Goal: Complete application form

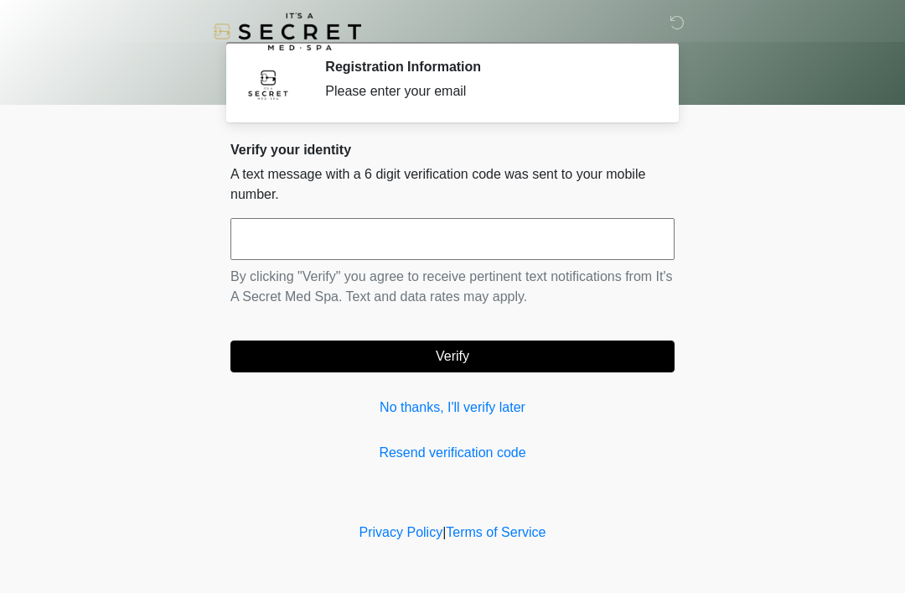
click at [432, 400] on link "No thanks, I'll verify later" at bounding box center [452, 407] width 444 height 20
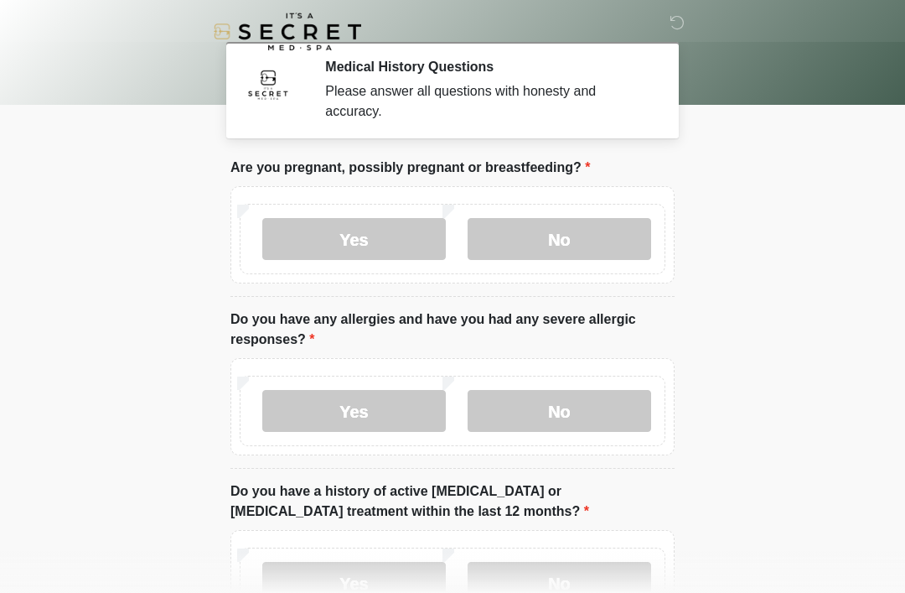
click at [543, 232] on label "No" at bounding box center [560, 239] width 184 height 42
click at [536, 413] on label "No" at bounding box center [560, 411] width 184 height 42
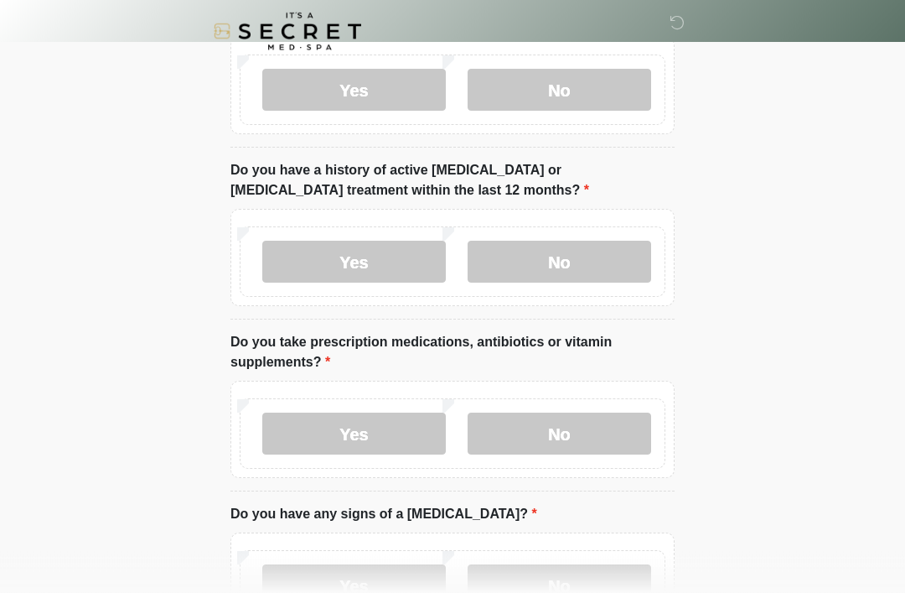
click at [521, 262] on label "No" at bounding box center [560, 262] width 184 height 42
click at [542, 419] on label "No" at bounding box center [560, 433] width 184 height 42
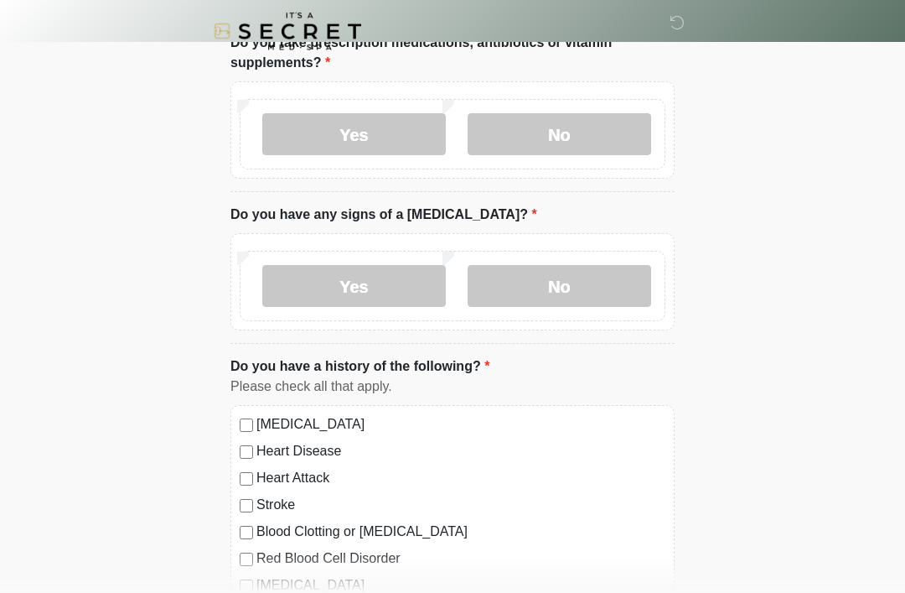
click at [532, 290] on label "No" at bounding box center [560, 287] width 184 height 42
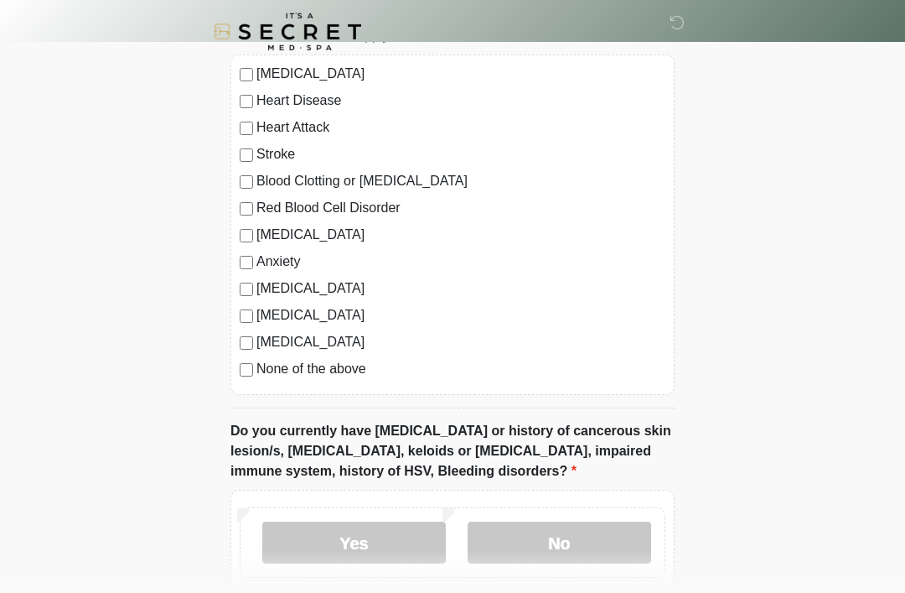
scroll to position [1073, 0]
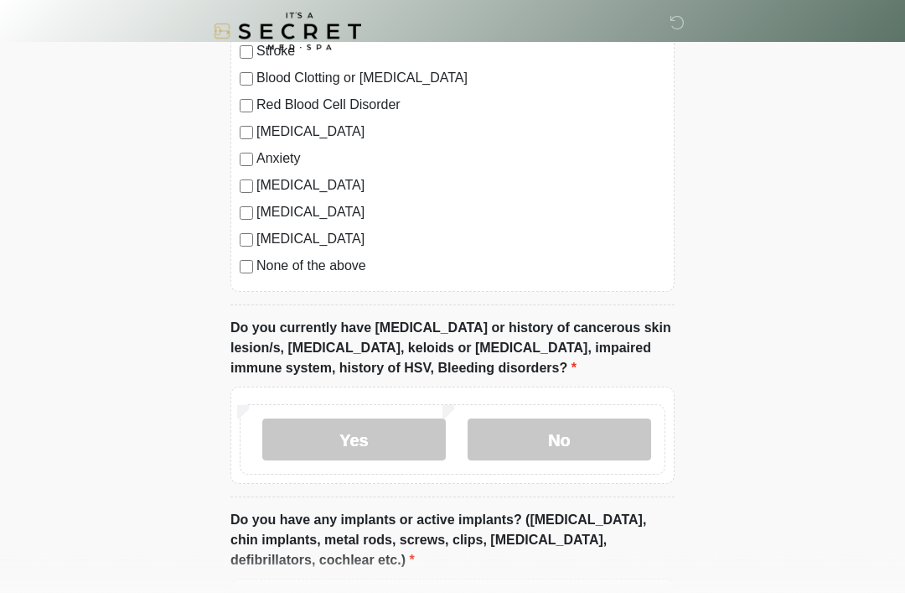
click at [551, 444] on label "No" at bounding box center [560, 440] width 184 height 42
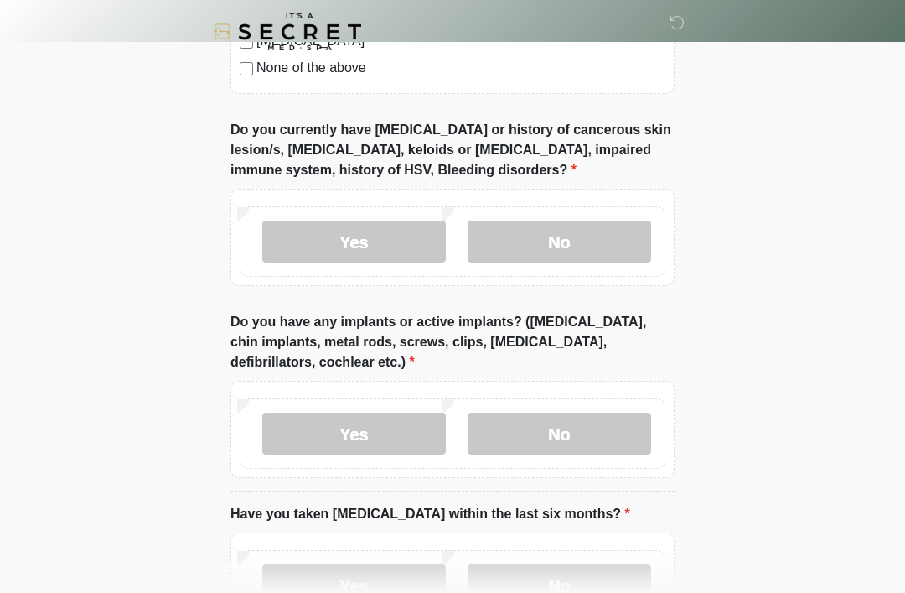
click at [552, 441] on label "No" at bounding box center [560, 433] width 184 height 42
click at [567, 581] on label "No" at bounding box center [560, 585] width 184 height 42
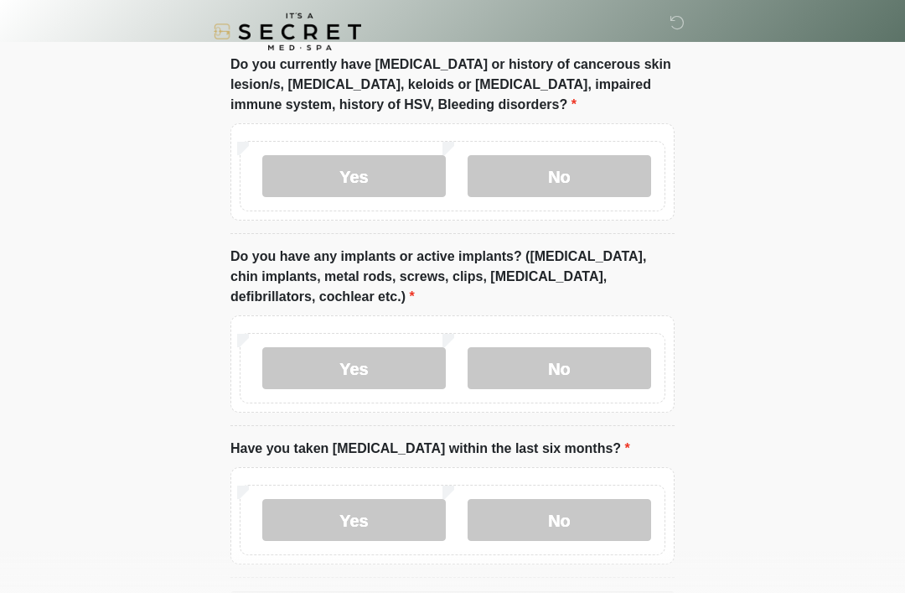
scroll to position [1401, 0]
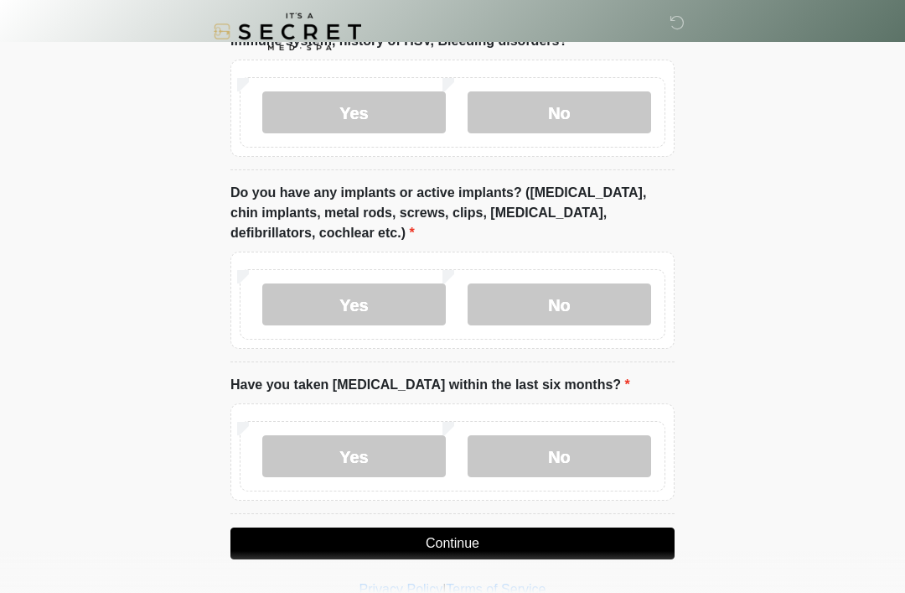
click at [462, 535] on button "Continue" at bounding box center [452, 543] width 444 height 32
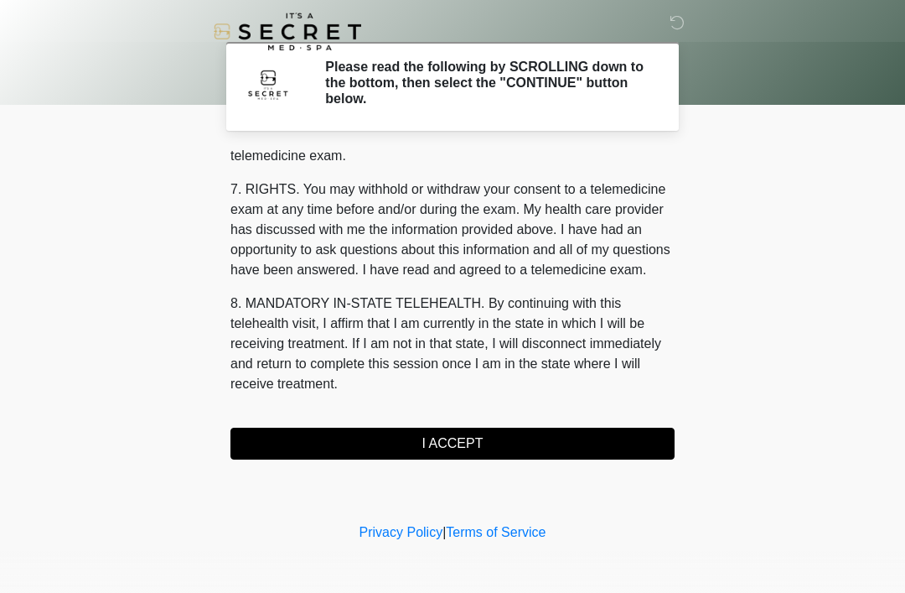
scroll to position [715, 0]
click at [431, 448] on button "I ACCEPT" at bounding box center [452, 443] width 444 height 32
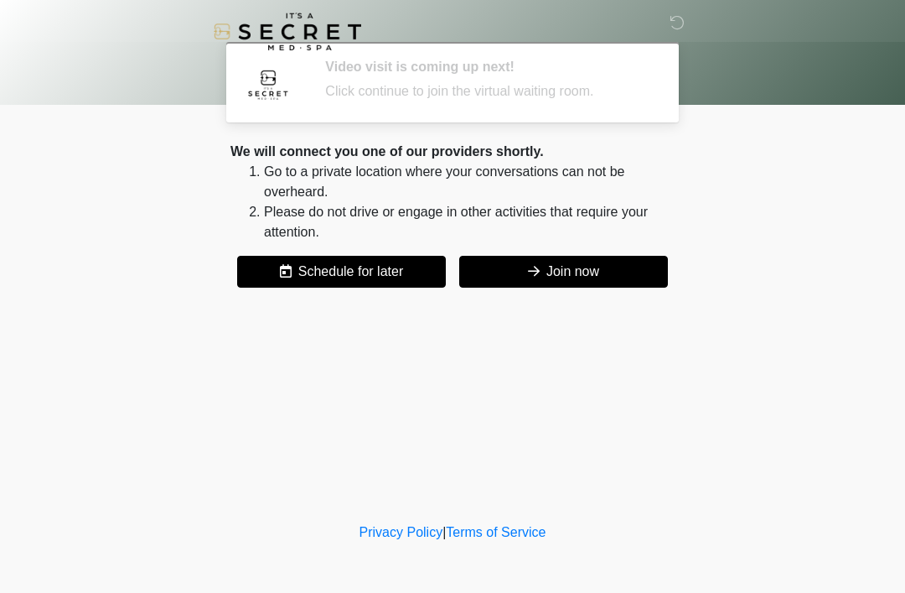
click at [562, 272] on button "Join now" at bounding box center [563, 272] width 209 height 32
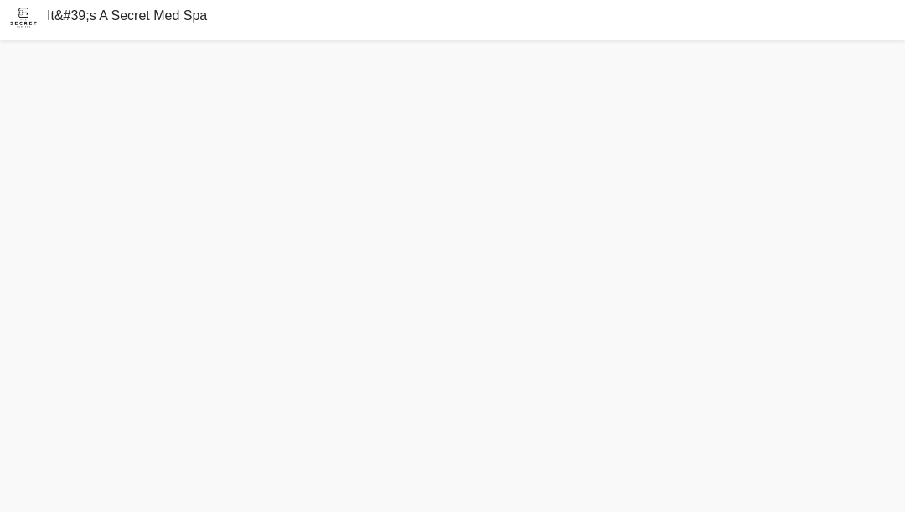
scroll to position [59, 0]
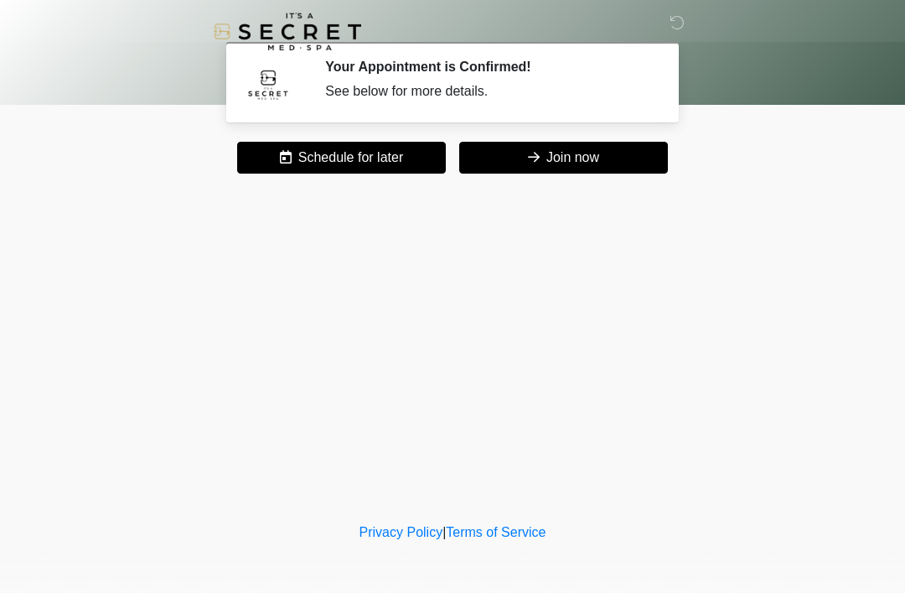
click at [513, 154] on button "Join now" at bounding box center [563, 158] width 209 height 32
click at [681, 19] on icon at bounding box center [677, 22] width 15 height 15
